Goal: Transaction & Acquisition: Book appointment/travel/reservation

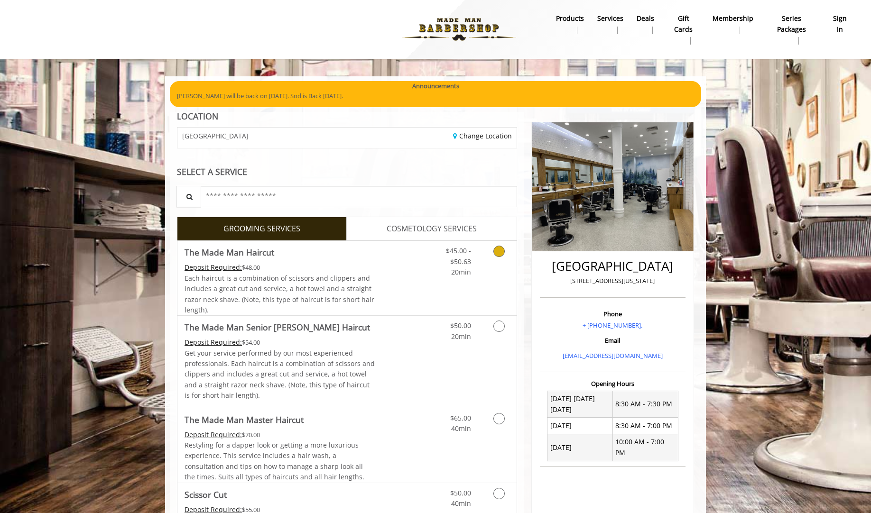
click at [498, 258] on link "Grooming services" at bounding box center [497, 259] width 24 height 37
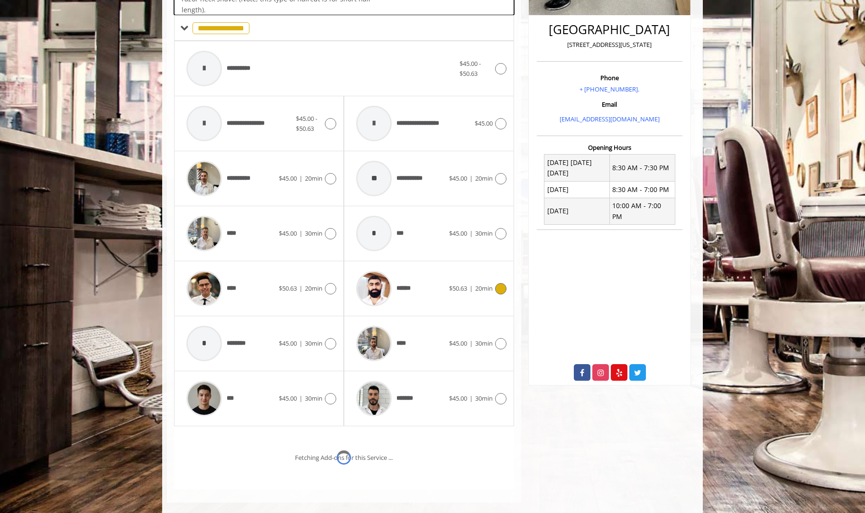
scroll to position [250, 0]
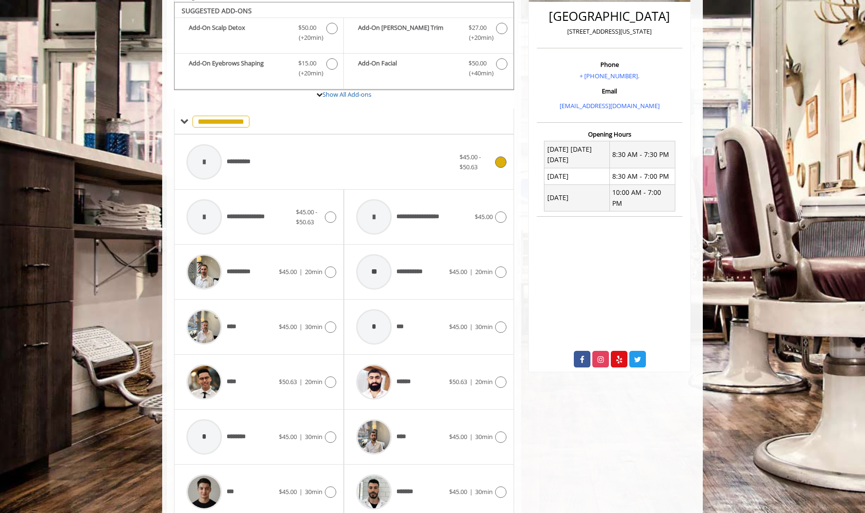
click at [475, 171] on span "$45.00 - $50.63" at bounding box center [470, 162] width 21 height 19
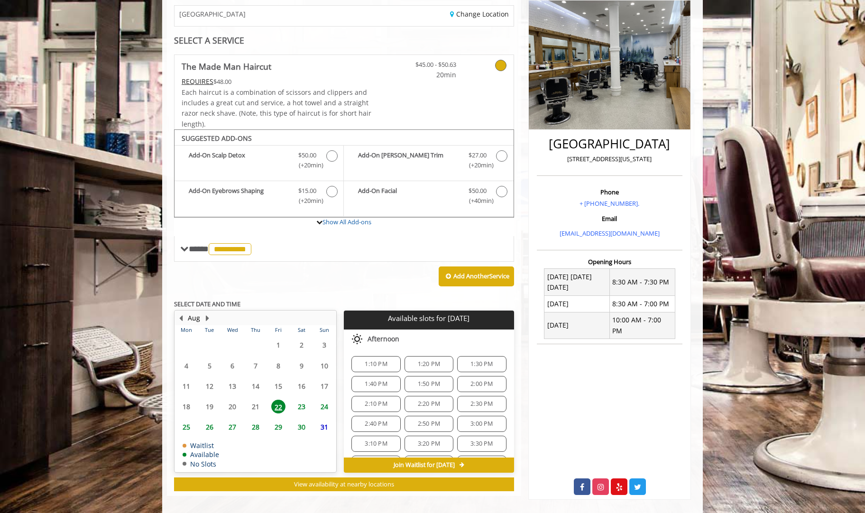
scroll to position [129, 0]
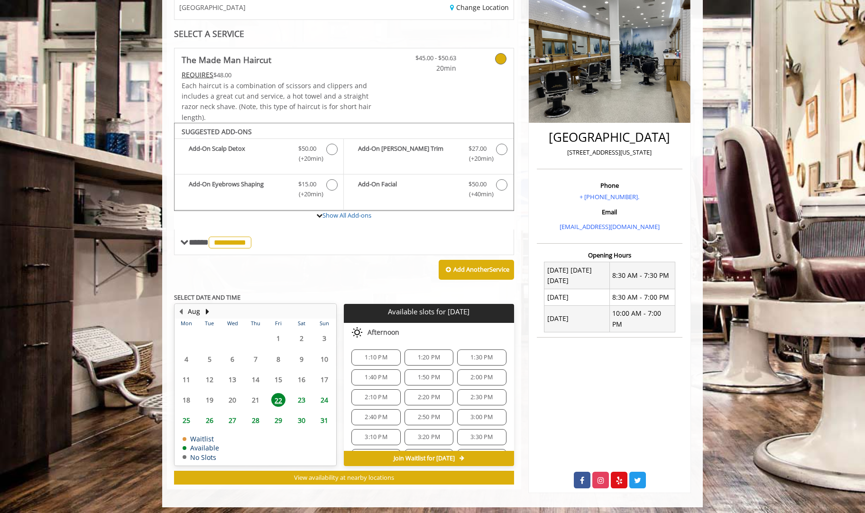
click at [387, 360] on span "1:10 PM" at bounding box center [376, 358] width 40 height 8
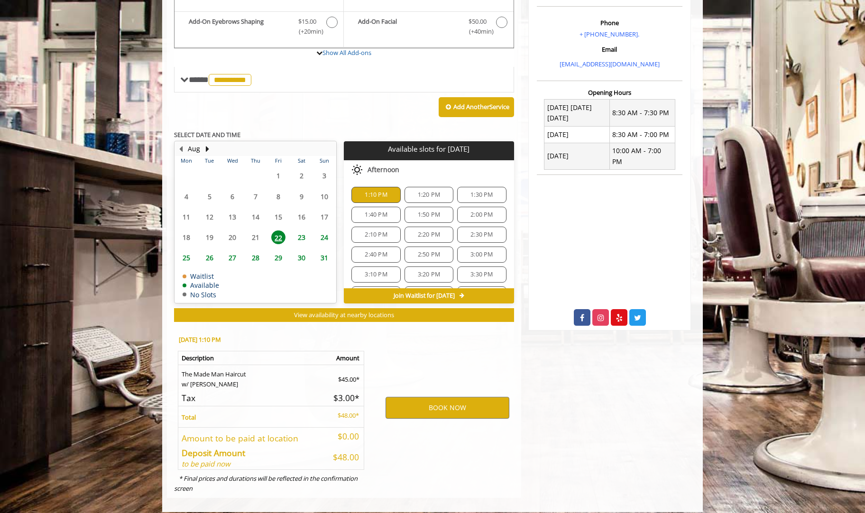
scroll to position [300, 0]
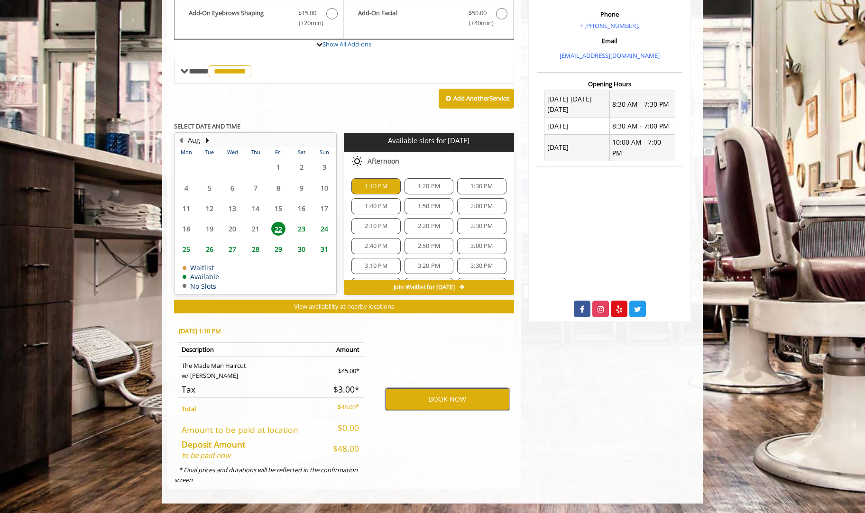
click at [433, 402] on button "BOOK NOW" at bounding box center [448, 400] width 124 height 22
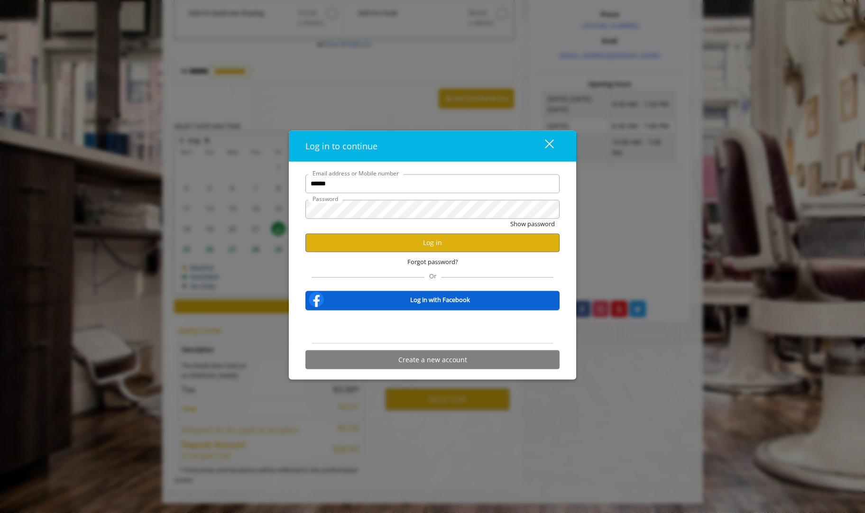
scroll to position [0, 0]
click at [428, 242] on button "Log in" at bounding box center [432, 242] width 254 height 19
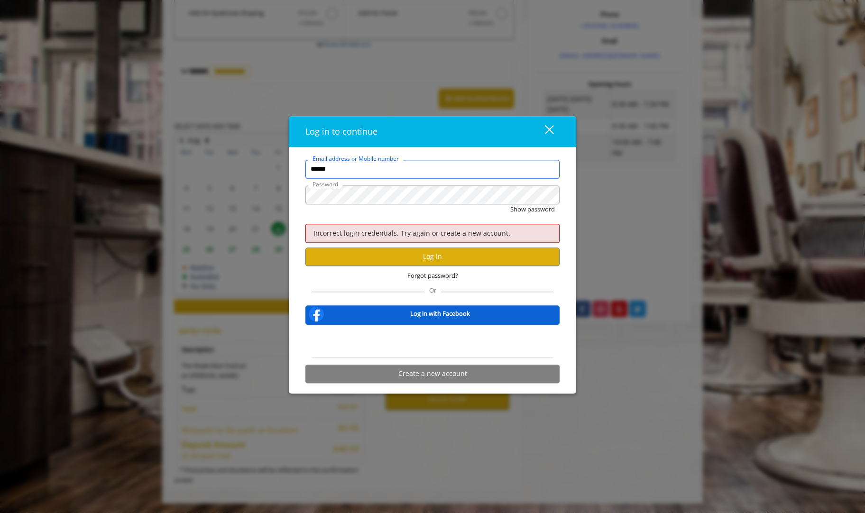
click at [390, 171] on input "******" at bounding box center [432, 169] width 254 height 19
click at [390, 172] on input "******" at bounding box center [432, 169] width 254 height 19
type input "**********"
click at [434, 260] on button "Log in" at bounding box center [432, 257] width 254 height 19
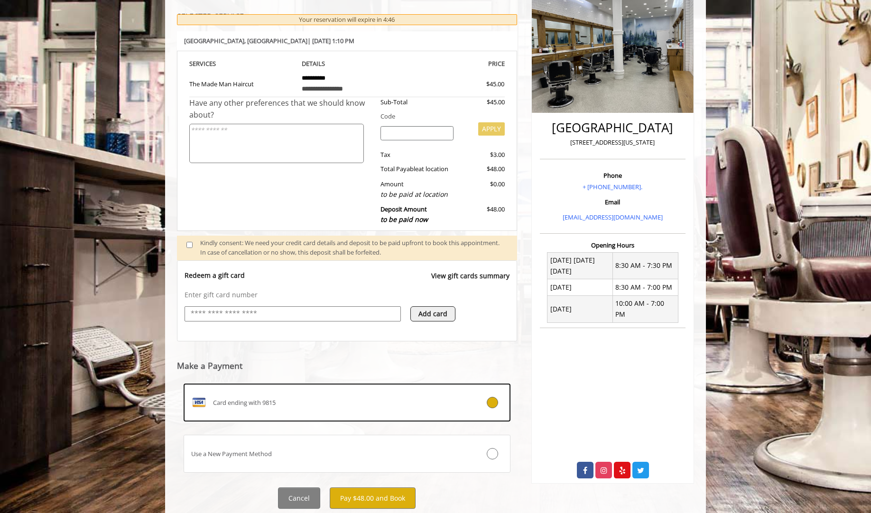
scroll to position [167, 0]
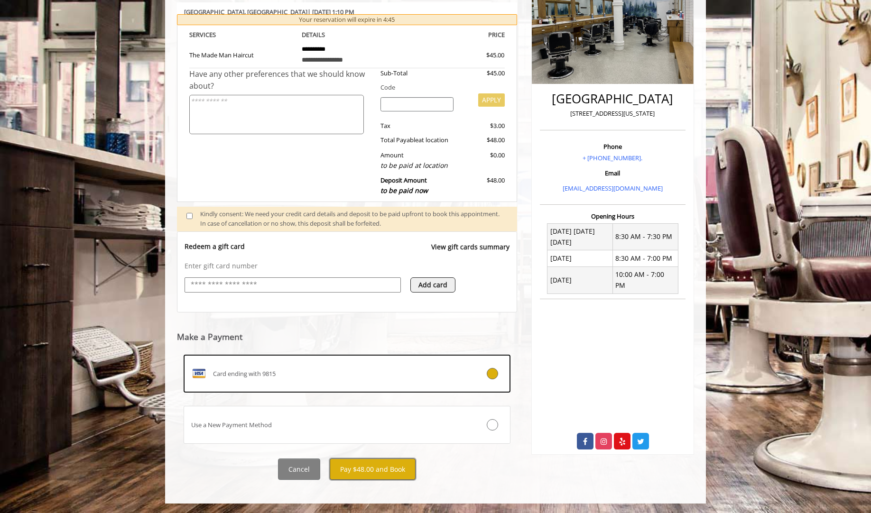
click at [386, 468] on button "Pay $48.00 and Book" at bounding box center [373, 469] width 86 height 21
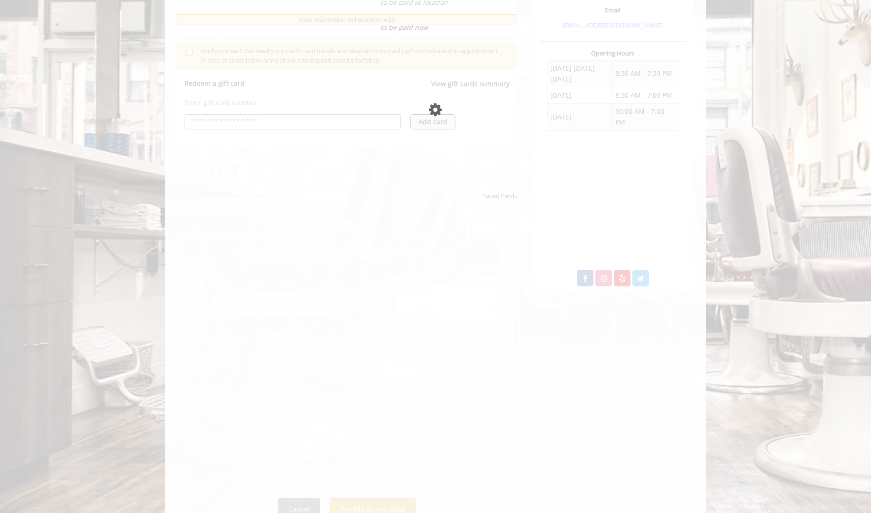
scroll to position [335, 0]
